Goal: Transaction & Acquisition: Register for event/course

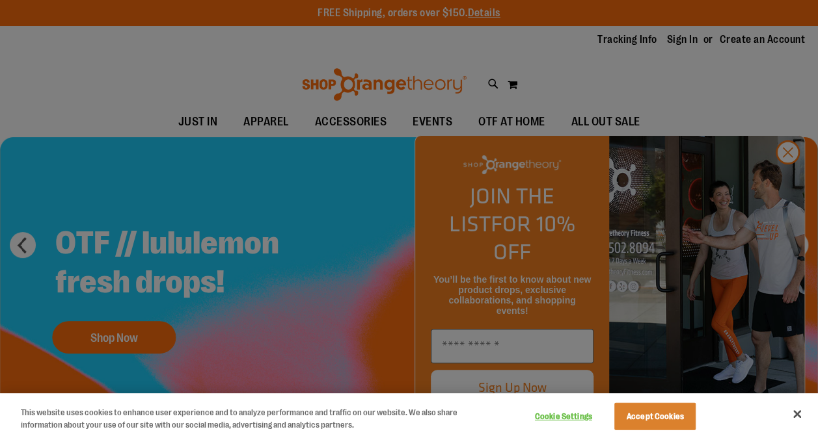
click at [781, 180] on div at bounding box center [409, 219] width 818 height 438
click at [800, 414] on button "Close" at bounding box center [797, 414] width 29 height 29
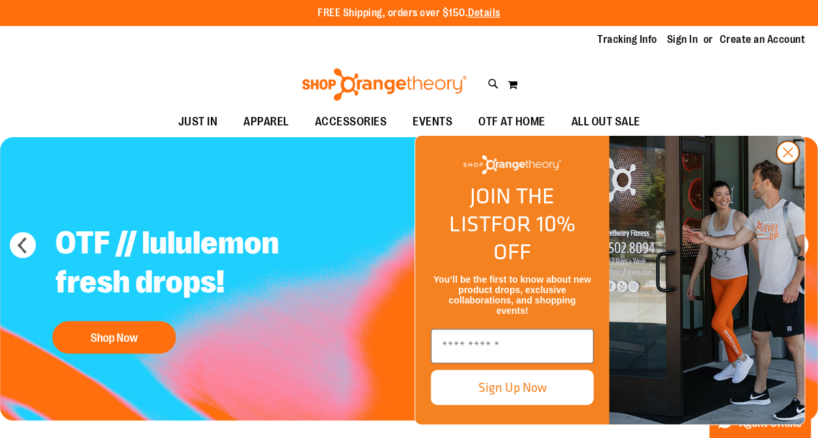
click at [790, 163] on circle "Close dialog" at bounding box center [787, 152] width 21 height 21
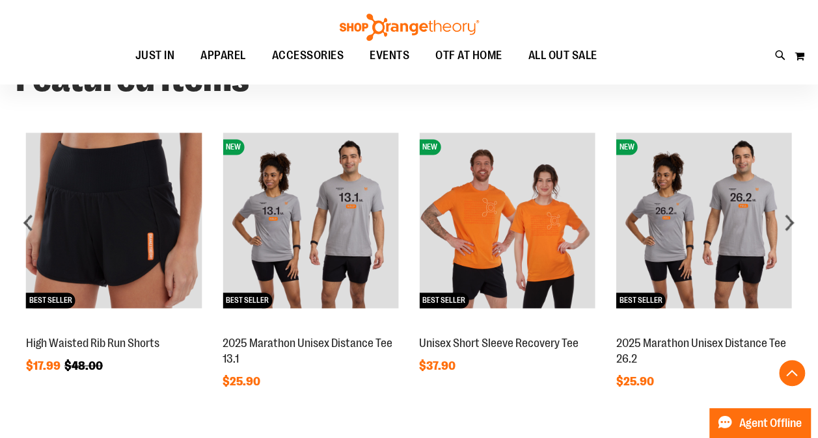
scroll to position [914, 0]
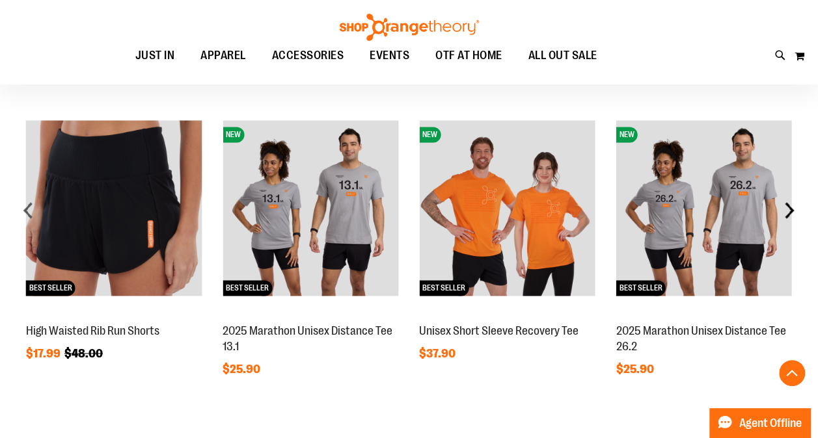
click at [791, 207] on div "next" at bounding box center [789, 210] width 26 height 26
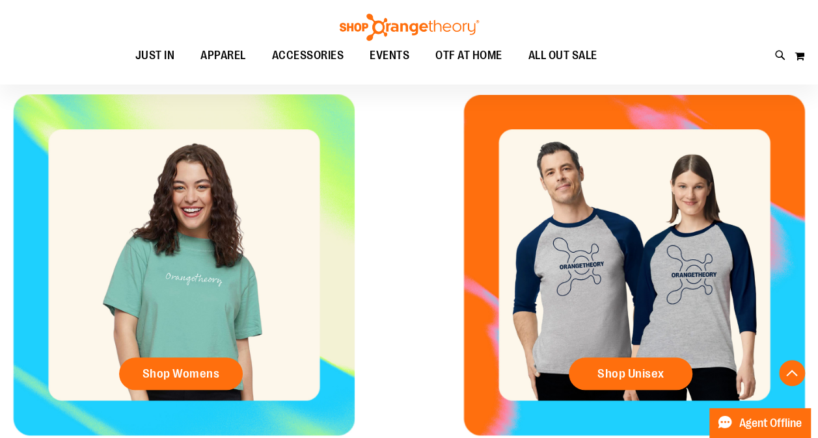
scroll to position [455, 0]
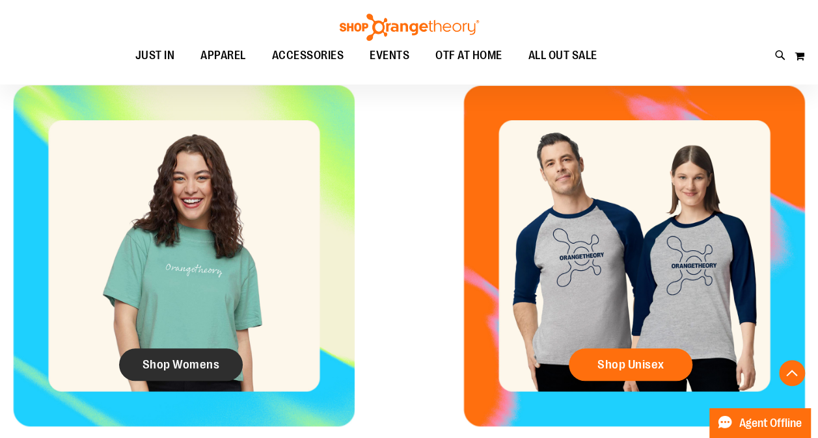
click at [216, 366] on span "Shop Womens" at bounding box center [180, 365] width 77 height 14
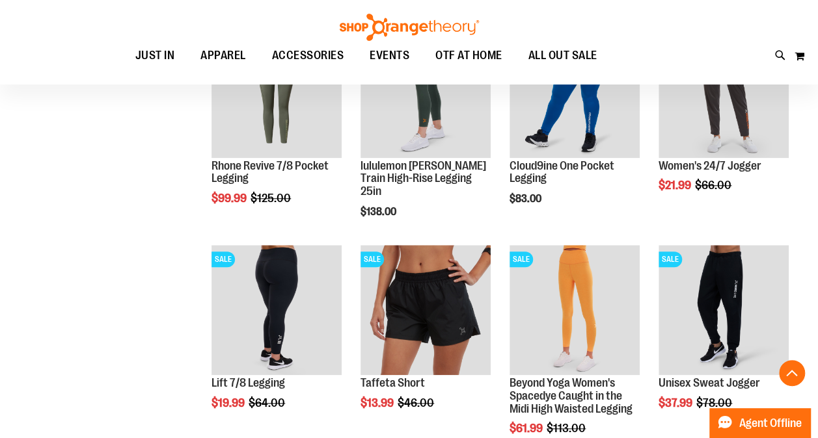
scroll to position [462, 0]
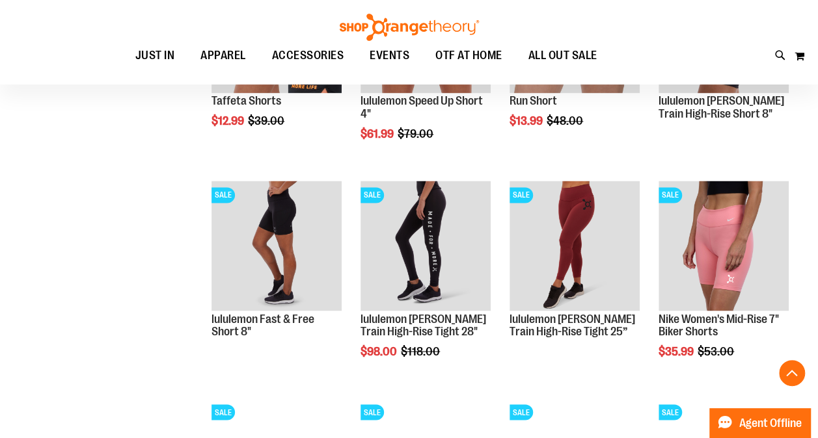
scroll to position [954, 0]
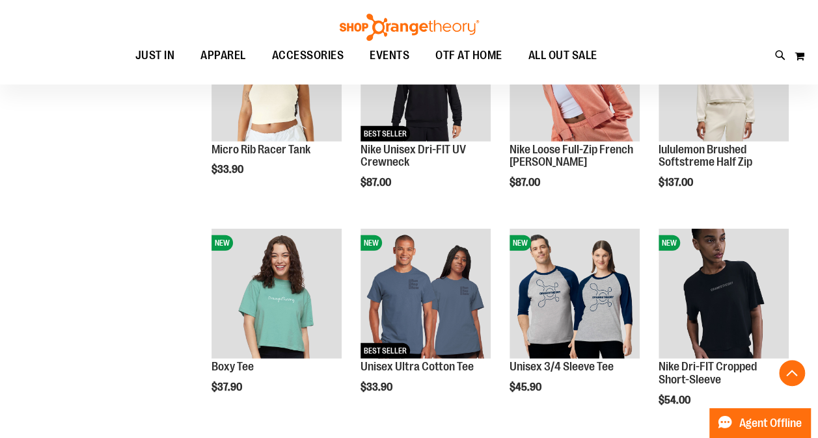
scroll to position [1766, 0]
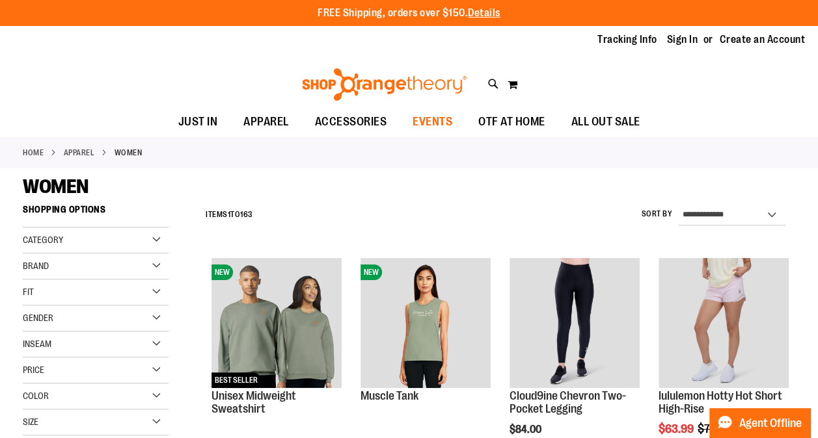
click at [437, 118] on span "EVENTS" at bounding box center [432, 121] width 40 height 29
